Goal: Task Accomplishment & Management: Use online tool/utility

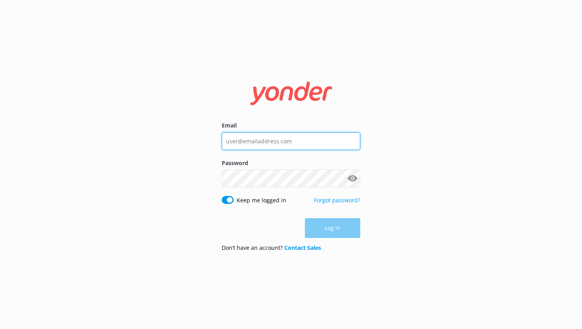
click at [249, 146] on input "Email" at bounding box center [291, 141] width 139 height 18
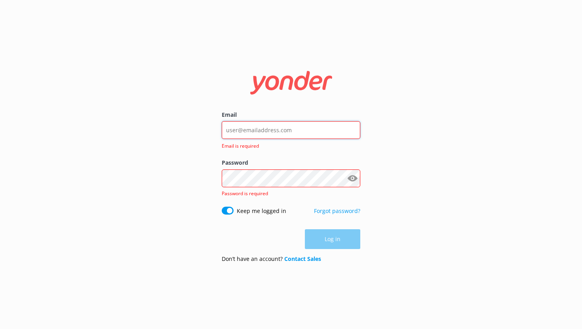
click at [275, 135] on input "Email" at bounding box center [291, 130] width 139 height 18
type input "[EMAIL_ADDRESS][DOMAIN_NAME]"
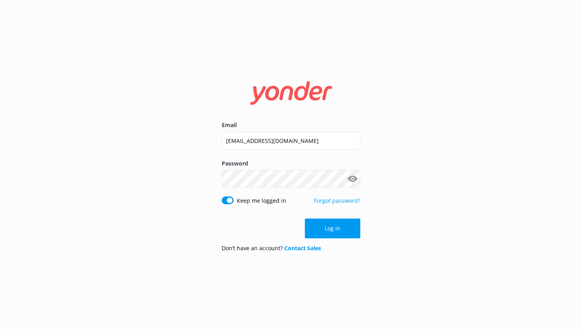
click at [344, 233] on button "Log in" at bounding box center [332, 228] width 55 height 20
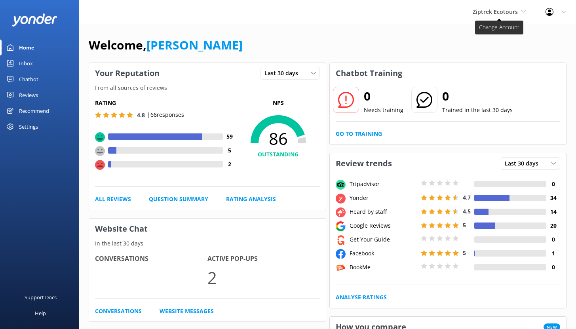
click at [508, 9] on span "Ziptrek Ecotours" at bounding box center [495, 12] width 45 height 8
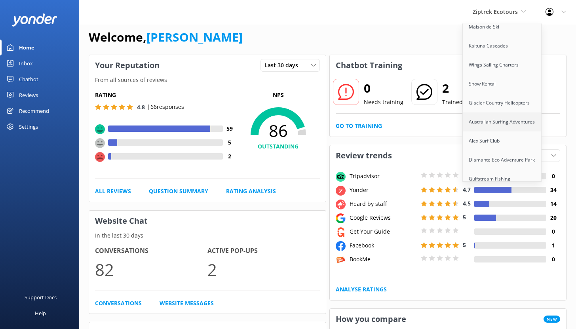
scroll to position [72, 0]
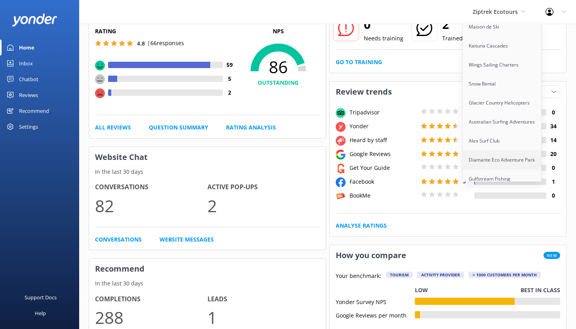
click at [501, 150] on link "Diamante Eco Adventure Park" at bounding box center [502, 159] width 79 height 19
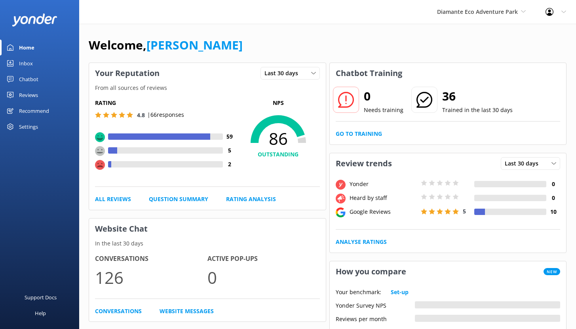
click at [25, 78] on div "Chatbot" at bounding box center [28, 79] width 19 height 16
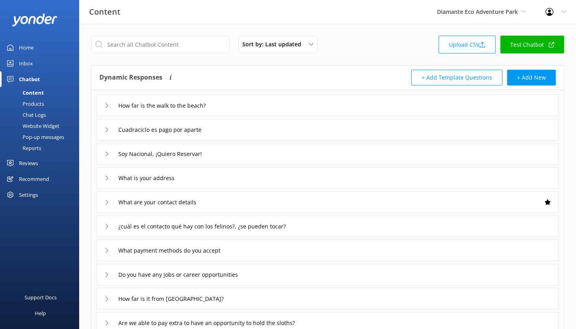
click at [27, 147] on div "Reports" at bounding box center [23, 147] width 36 height 11
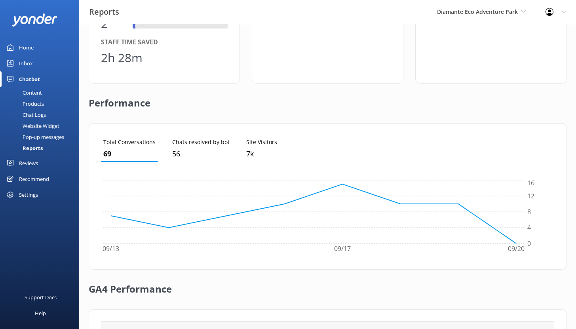
scroll to position [223, 0]
